Goal: Transaction & Acquisition: Subscribe to service/newsletter

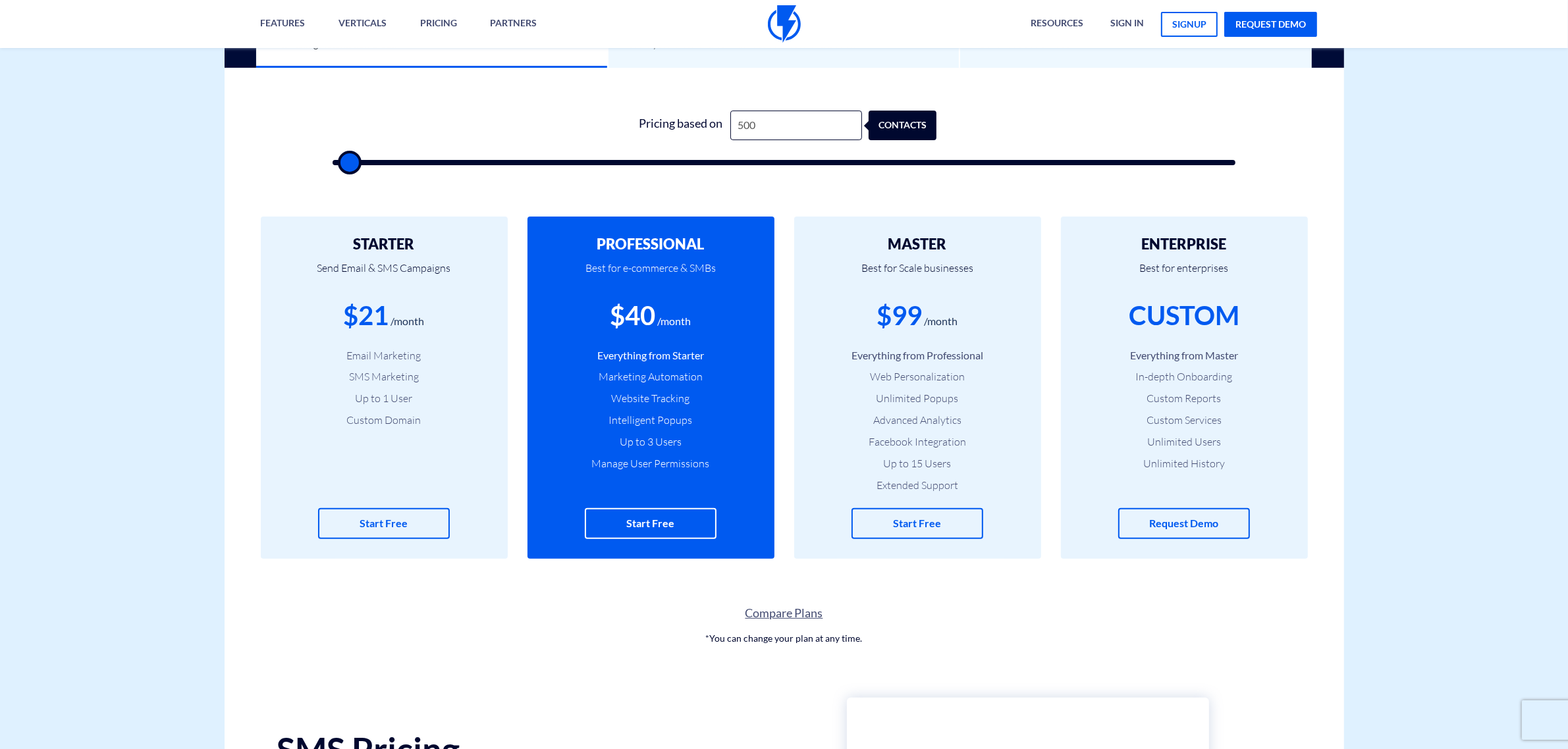
type input "5"
type input "500"
type input "50"
type input "500"
type input "5,000"
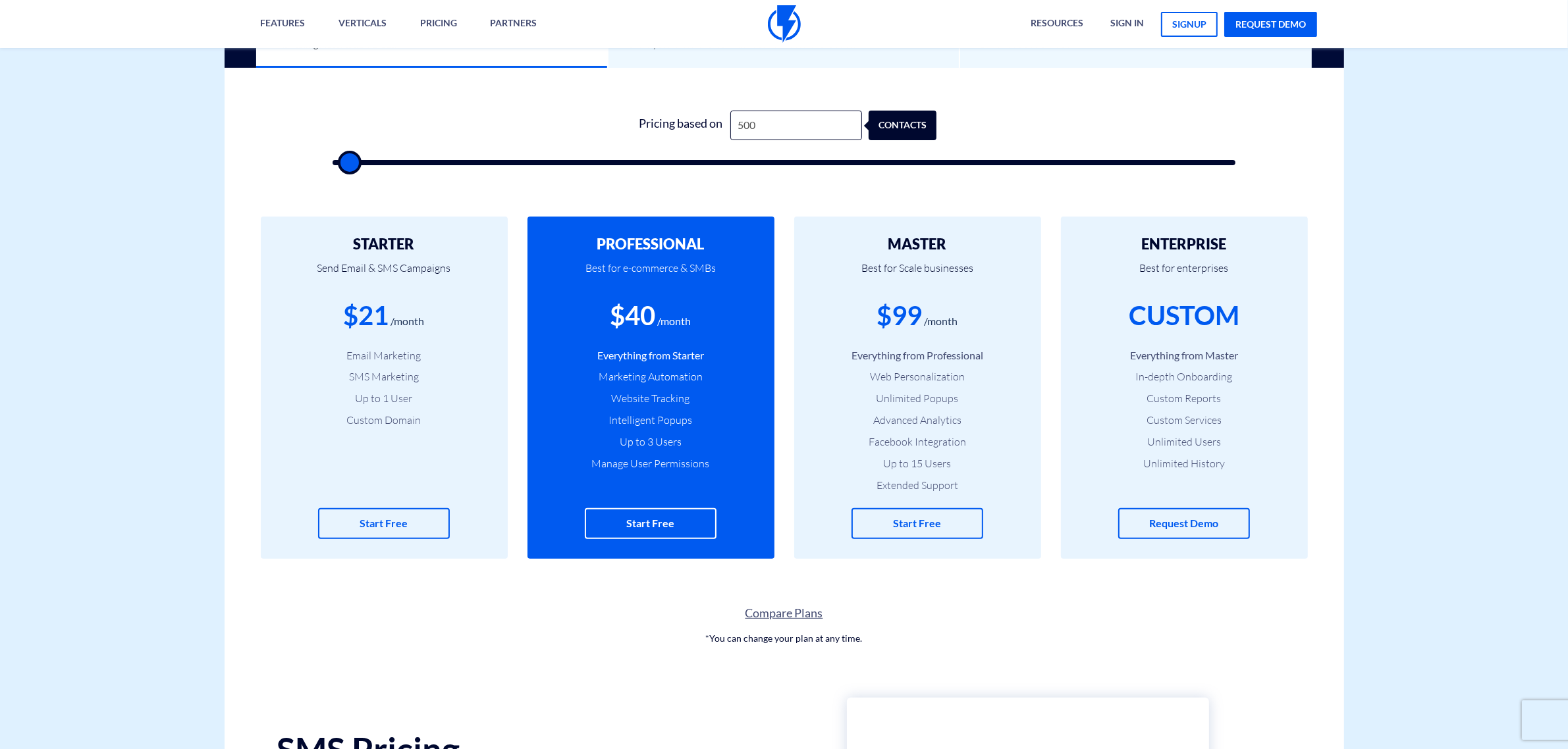
type input "5000"
type input "50,000"
type input "50000"
type input "50,000"
drag, startPoint x: 942, startPoint y: 240, endPoint x: 861, endPoint y: 347, distance: 134.2
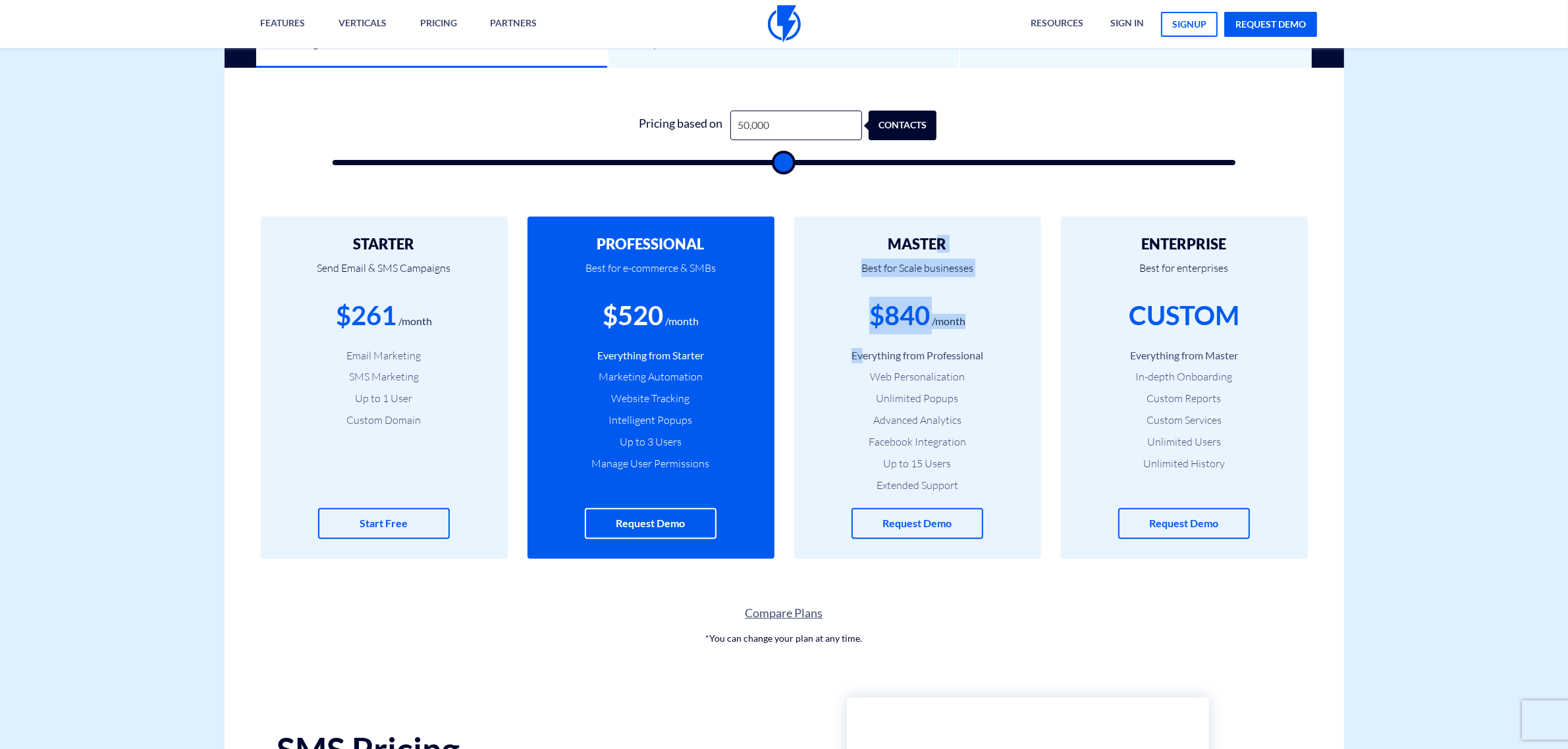
click at [861, 347] on div "MASTER Best for Scale businesses $840 /month Everything from Professional Web P…" at bounding box center [917, 388] width 247 height 342
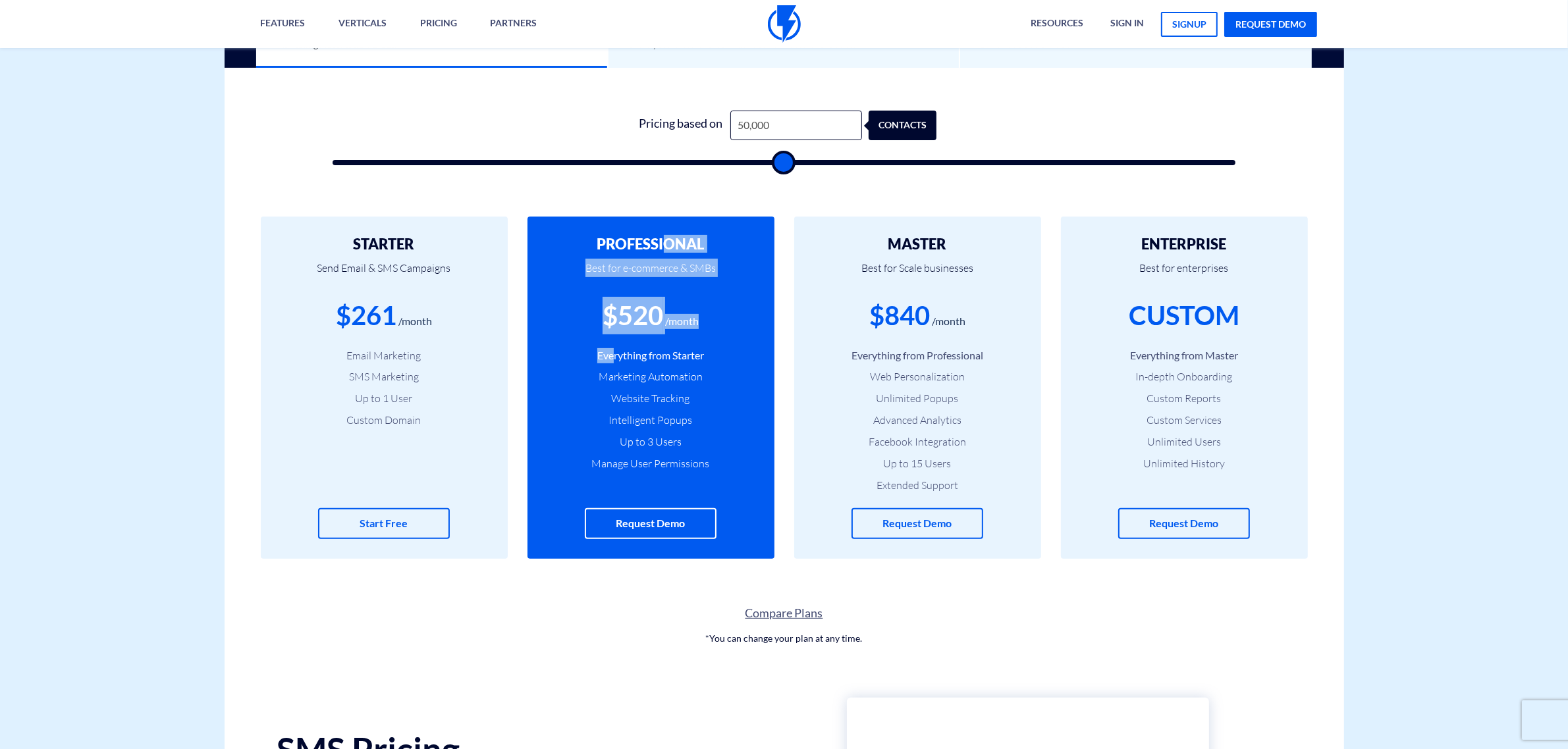
drag, startPoint x: 662, startPoint y: 227, endPoint x: 474, endPoint y: 311, distance: 205.9
click at [590, 349] on div "PROFESSIONAL Best for e-commerce & SMBs $520 /month Everything from Starter Mar…" at bounding box center [651, 388] width 247 height 342
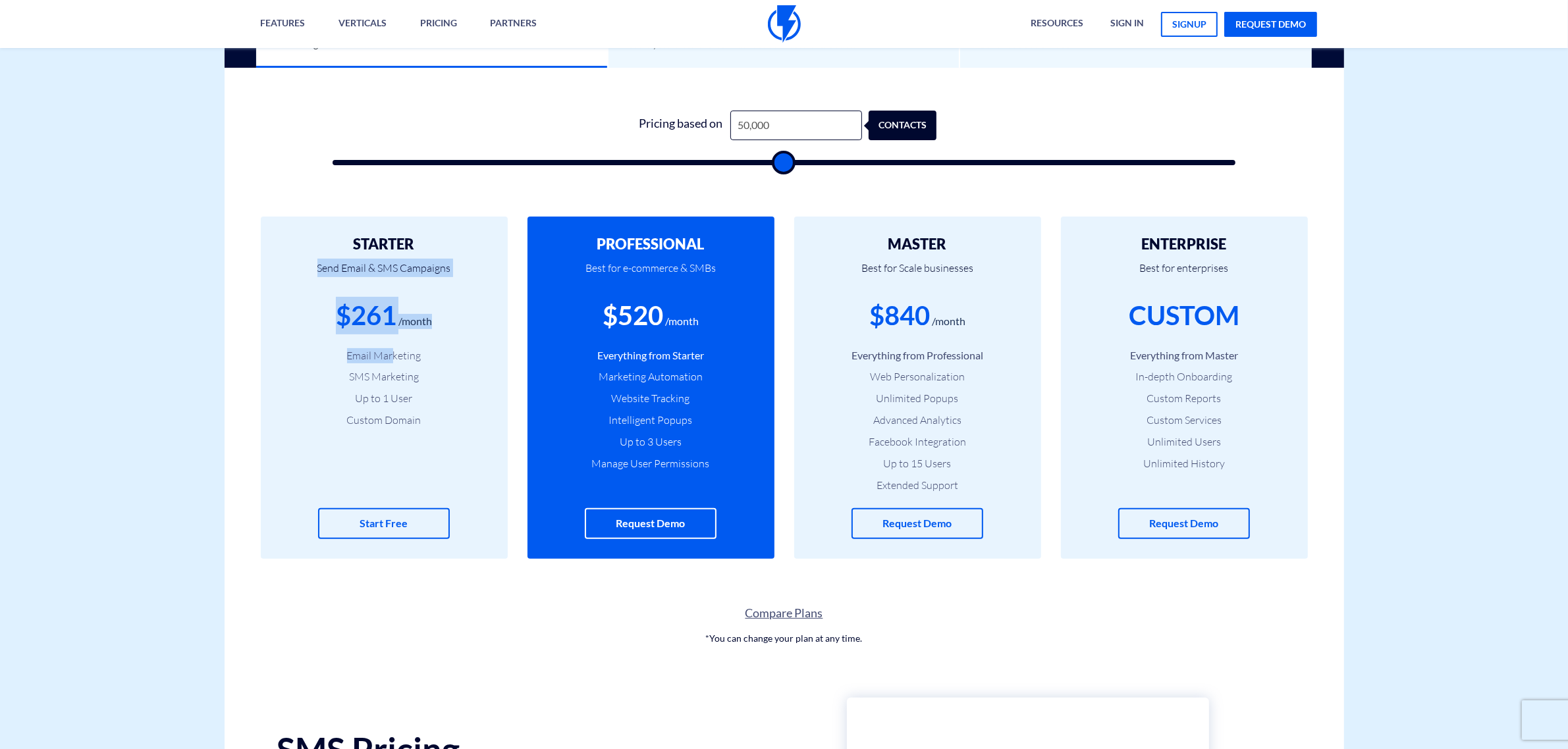
drag, startPoint x: 437, startPoint y: 257, endPoint x: 399, endPoint y: 347, distance: 97.7
click at [393, 357] on div "STARTER Send Email & SMS Campaigns $261 /month Email Marketing SMS Marketing Up…" at bounding box center [384, 388] width 247 height 342
